Goal: Check status: Check status

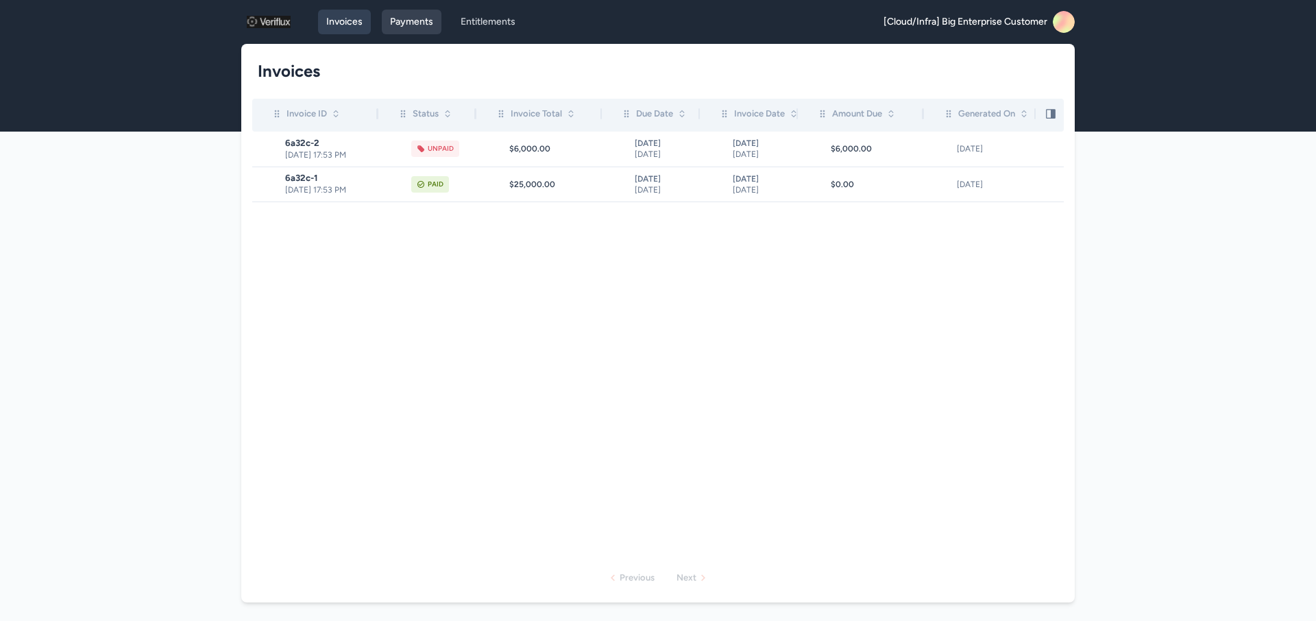
click at [412, 16] on link "Payments" at bounding box center [412, 22] width 60 height 25
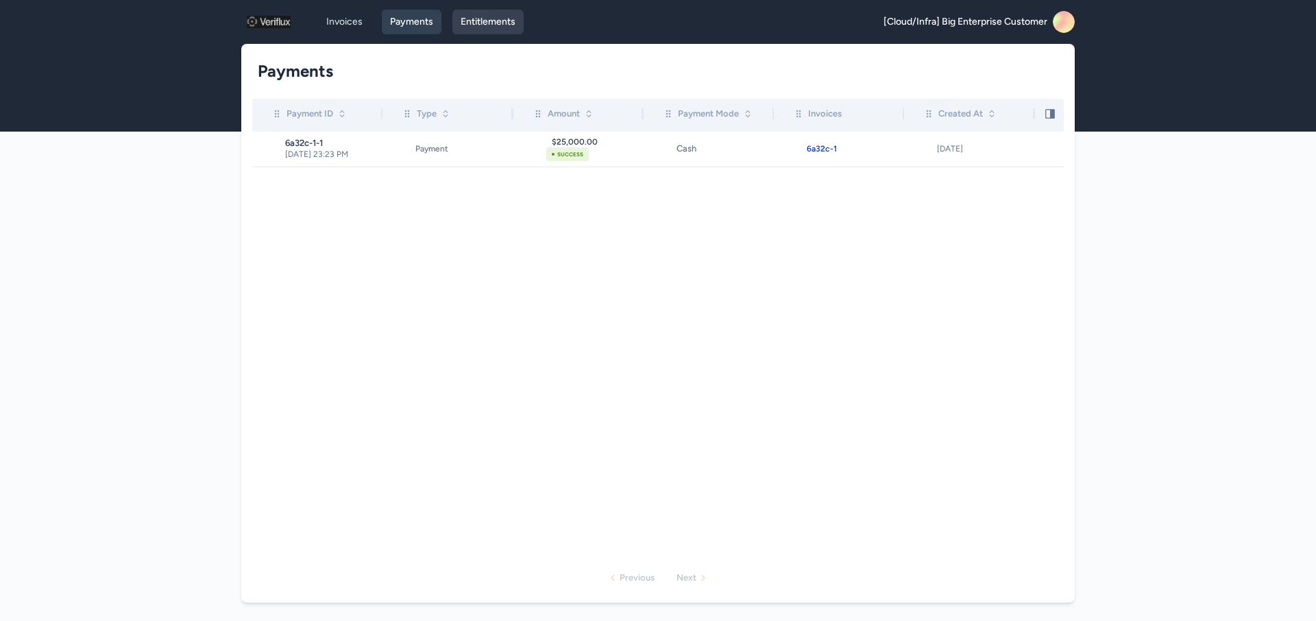
click at [509, 30] on link "Entitlements" at bounding box center [488, 22] width 71 height 25
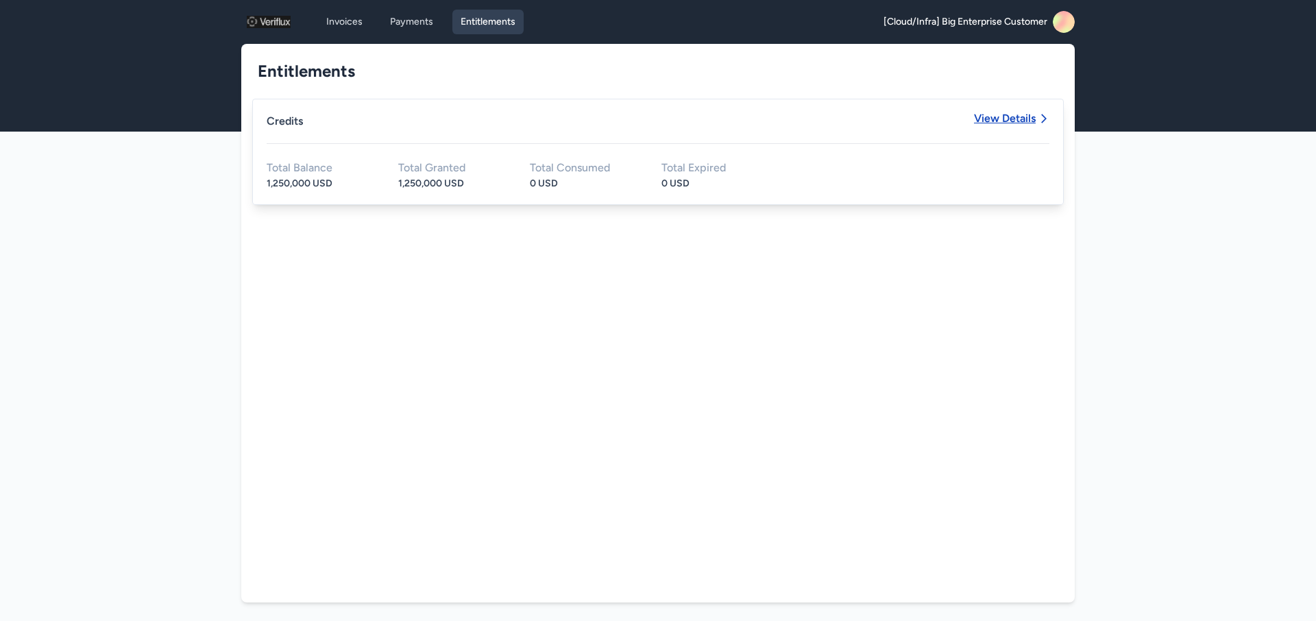
click at [996, 116] on span "View Details" at bounding box center [1005, 118] width 62 height 11
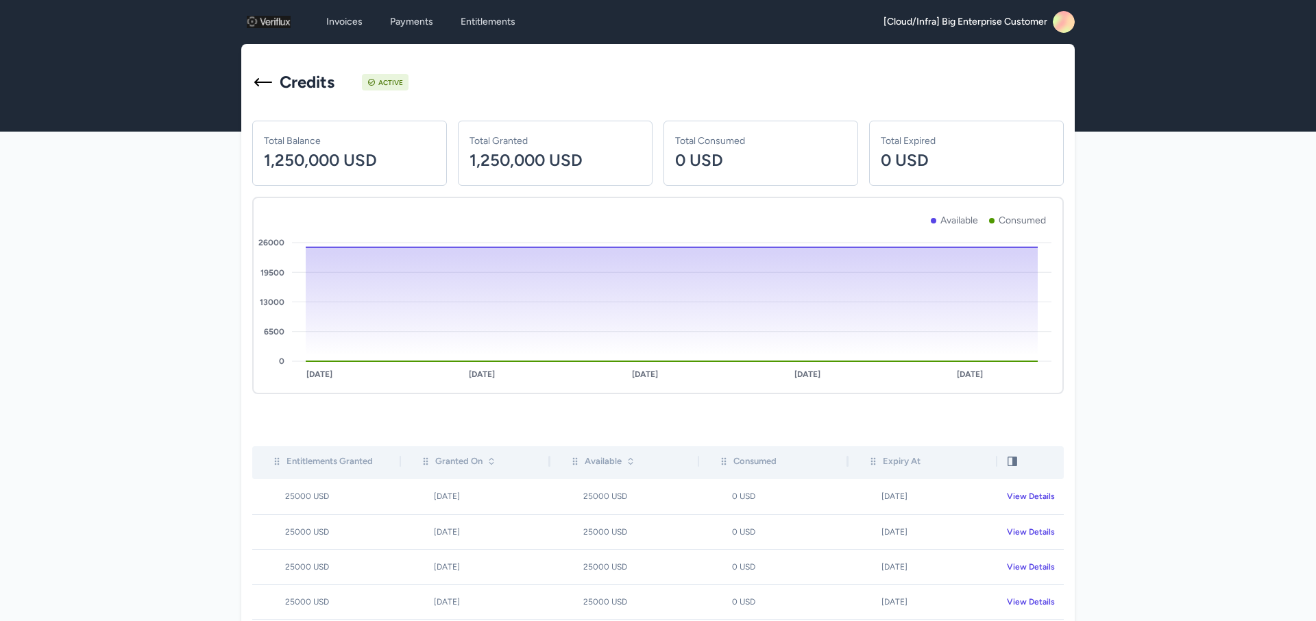
click at [267, 84] on icon at bounding box center [263, 82] width 22 height 22
